Goal: Check status

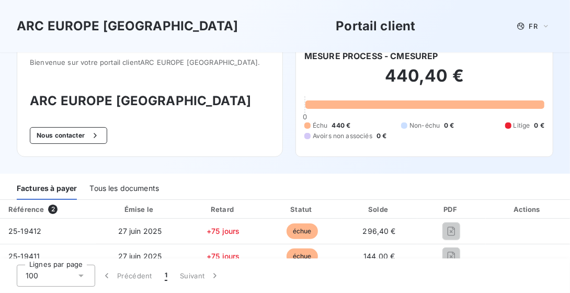
scroll to position [25, 0]
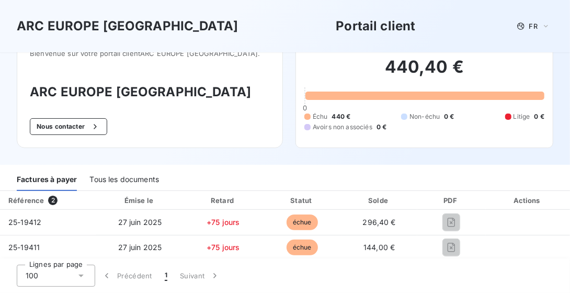
click at [110, 178] on div "Tous les documents" at bounding box center [124, 180] width 70 height 22
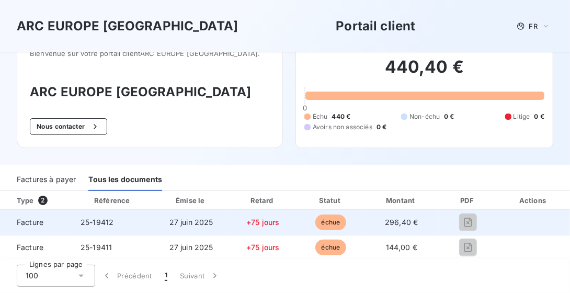
click at [29, 223] on span "Facture" at bounding box center [35, 222] width 55 height 10
click at [325, 218] on span "échue" at bounding box center [330, 222] width 31 height 16
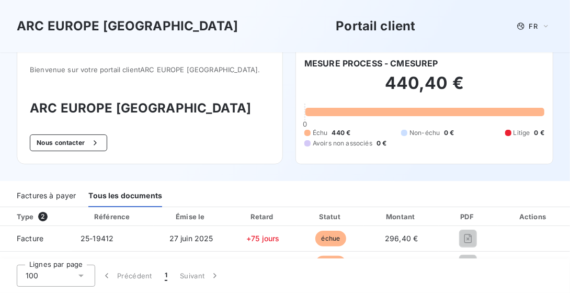
scroll to position [0, 0]
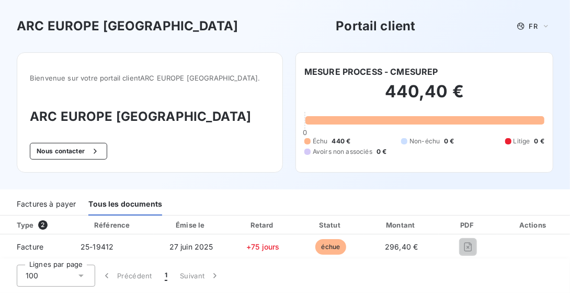
click at [49, 203] on div "Factures à payer" at bounding box center [46, 205] width 59 height 22
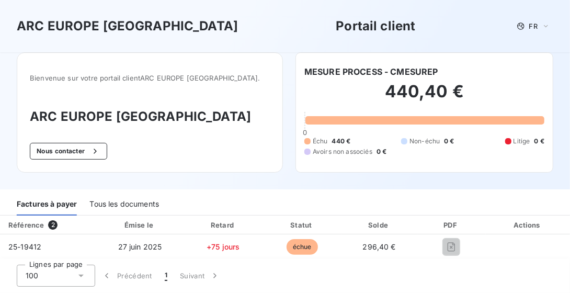
scroll to position [25, 0]
